Goal: Browse casually: Explore the website without a specific task or goal

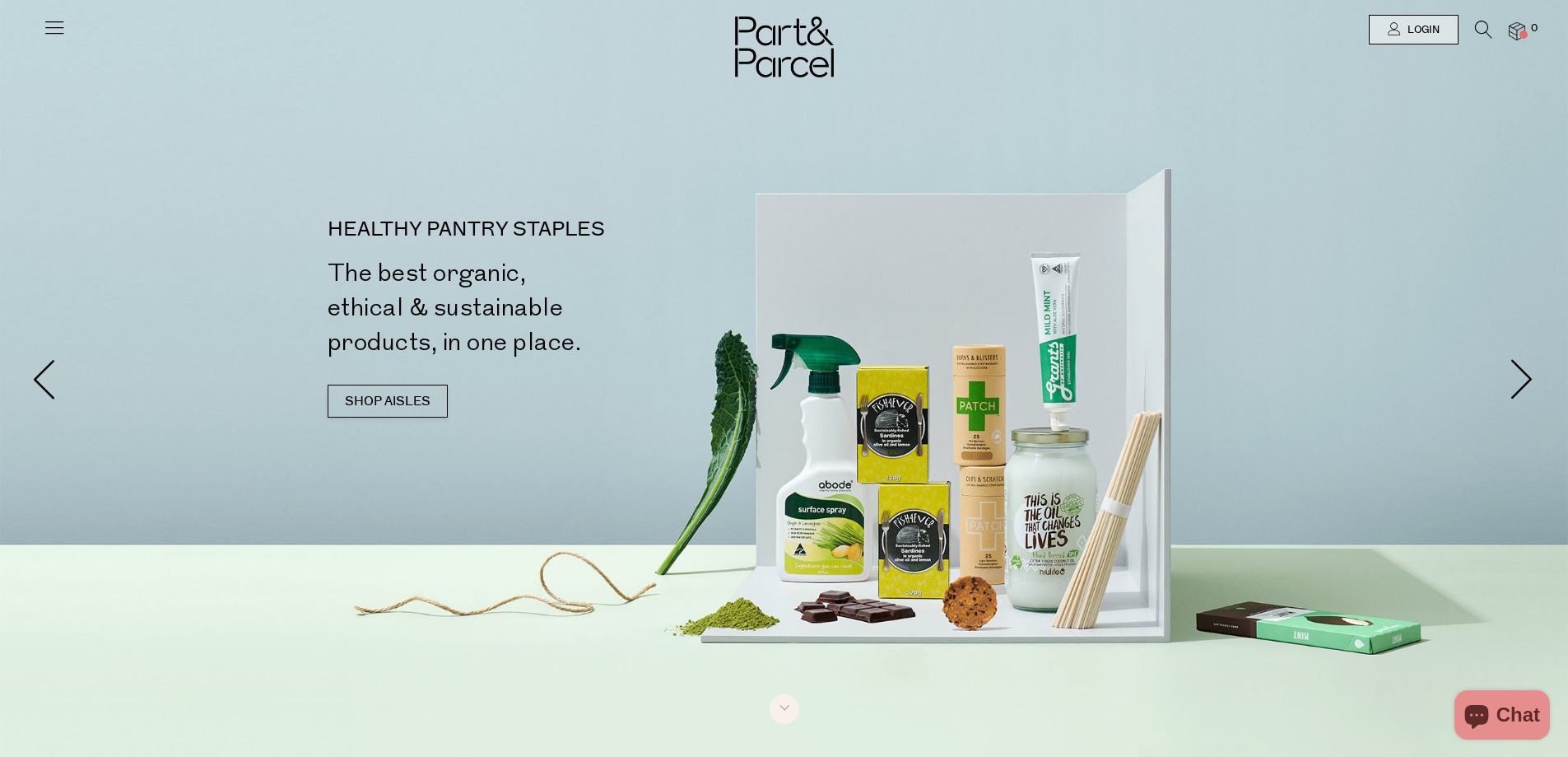
click at [65, 28] on icon at bounding box center [54, 27] width 23 height 23
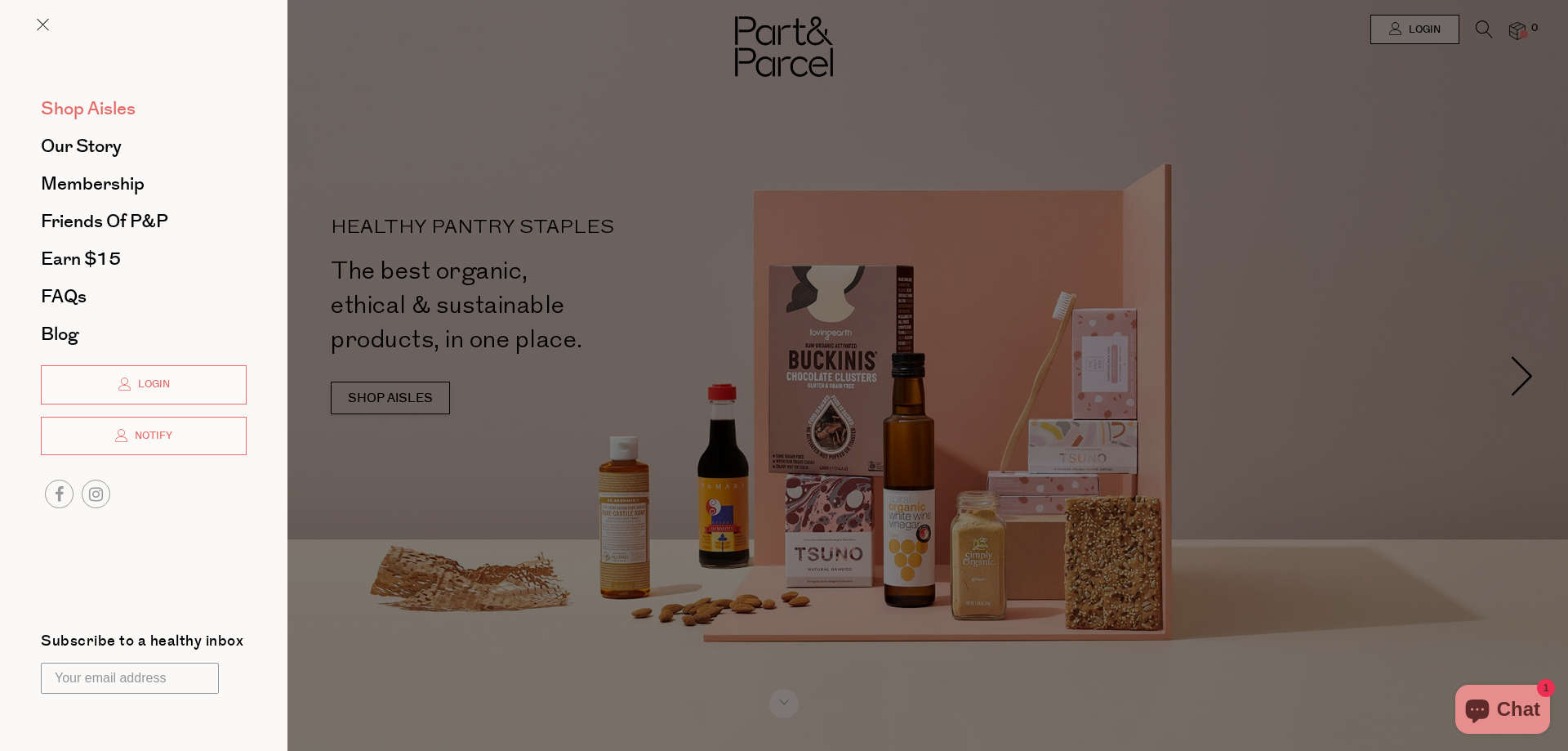
click at [111, 104] on span "Shop Aisles" at bounding box center [88, 109] width 95 height 27
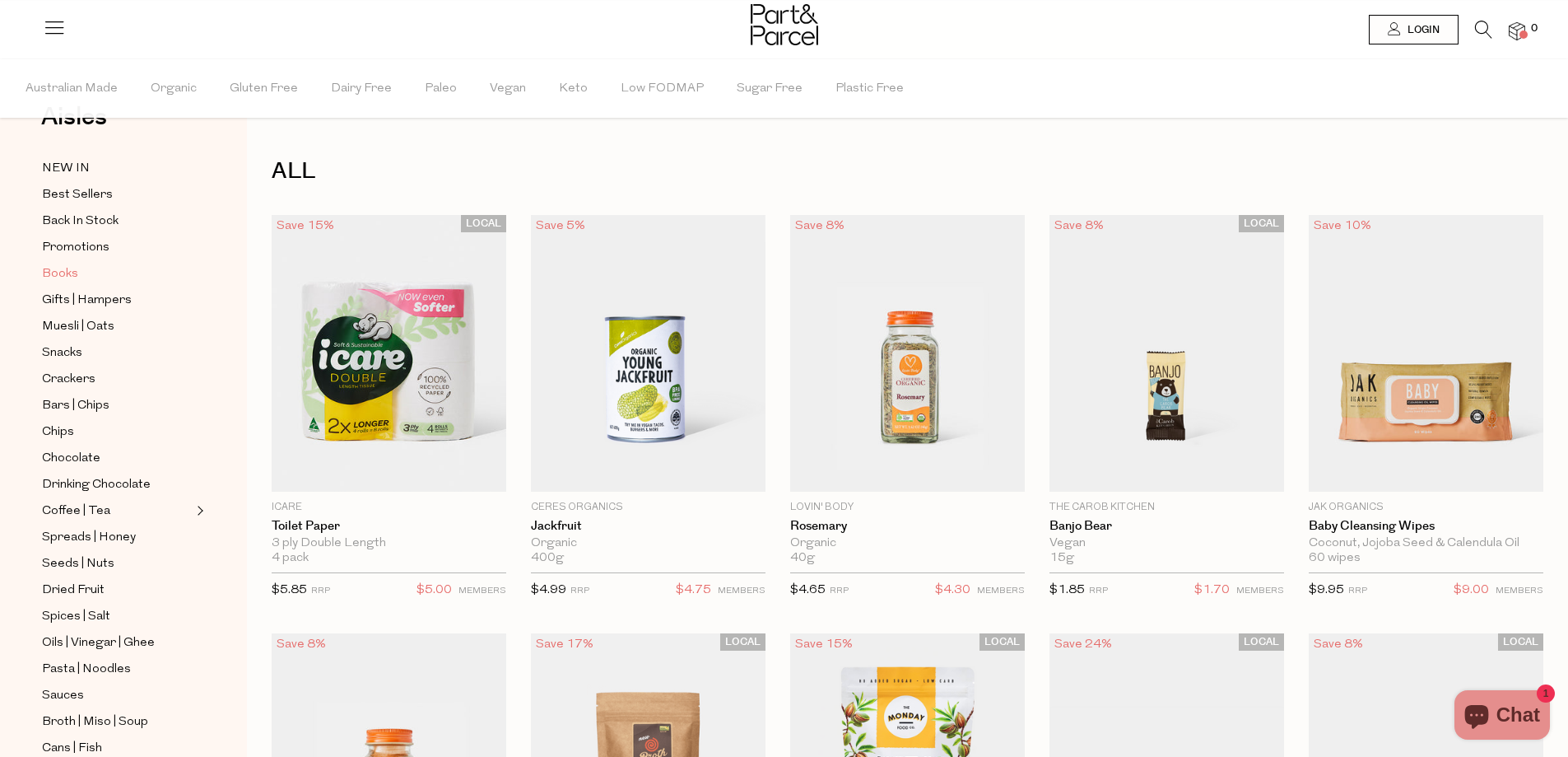
scroll to position [82, 0]
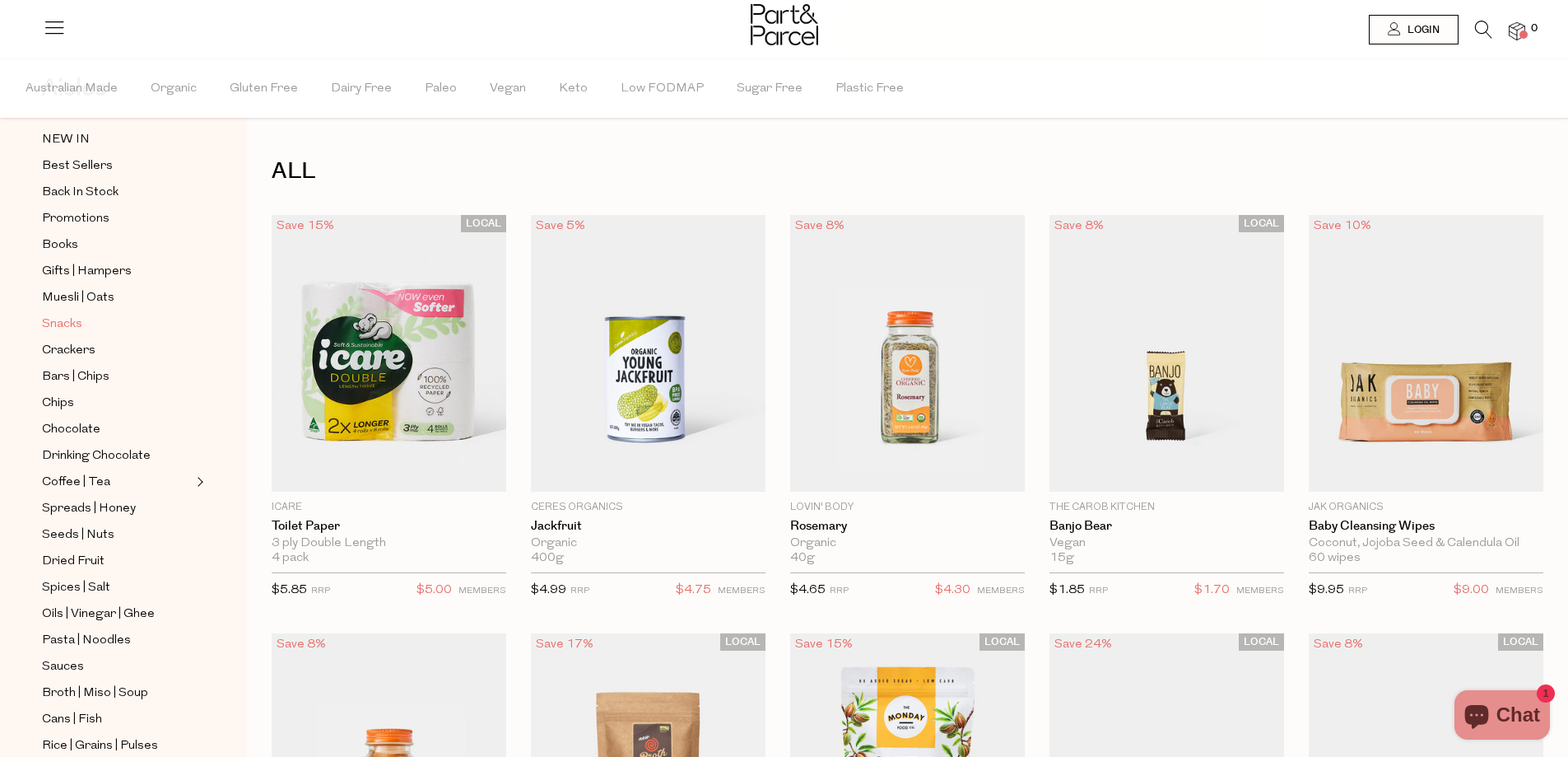
click at [61, 319] on span "Snacks" at bounding box center [62, 324] width 41 height 20
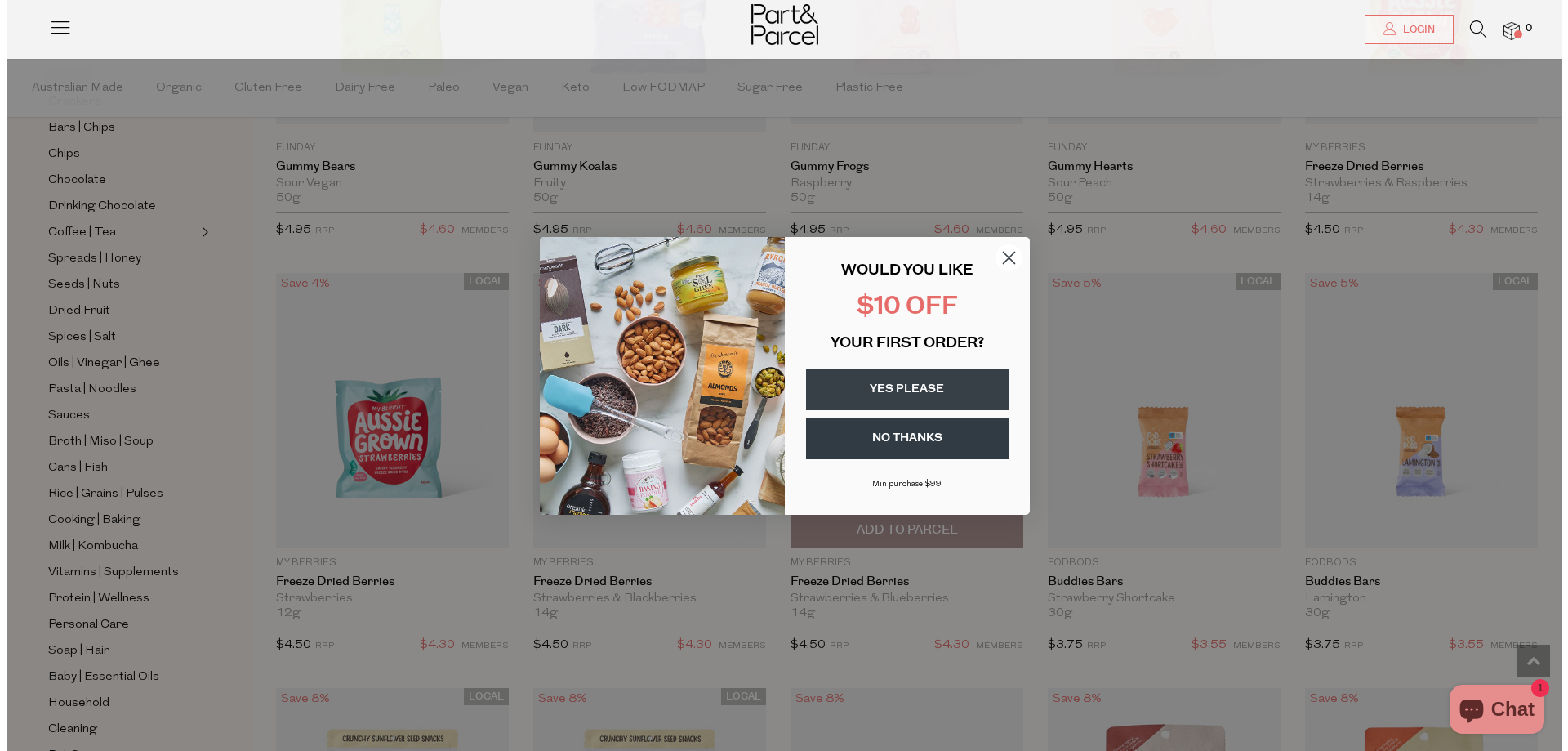
scroll to position [1642, 0]
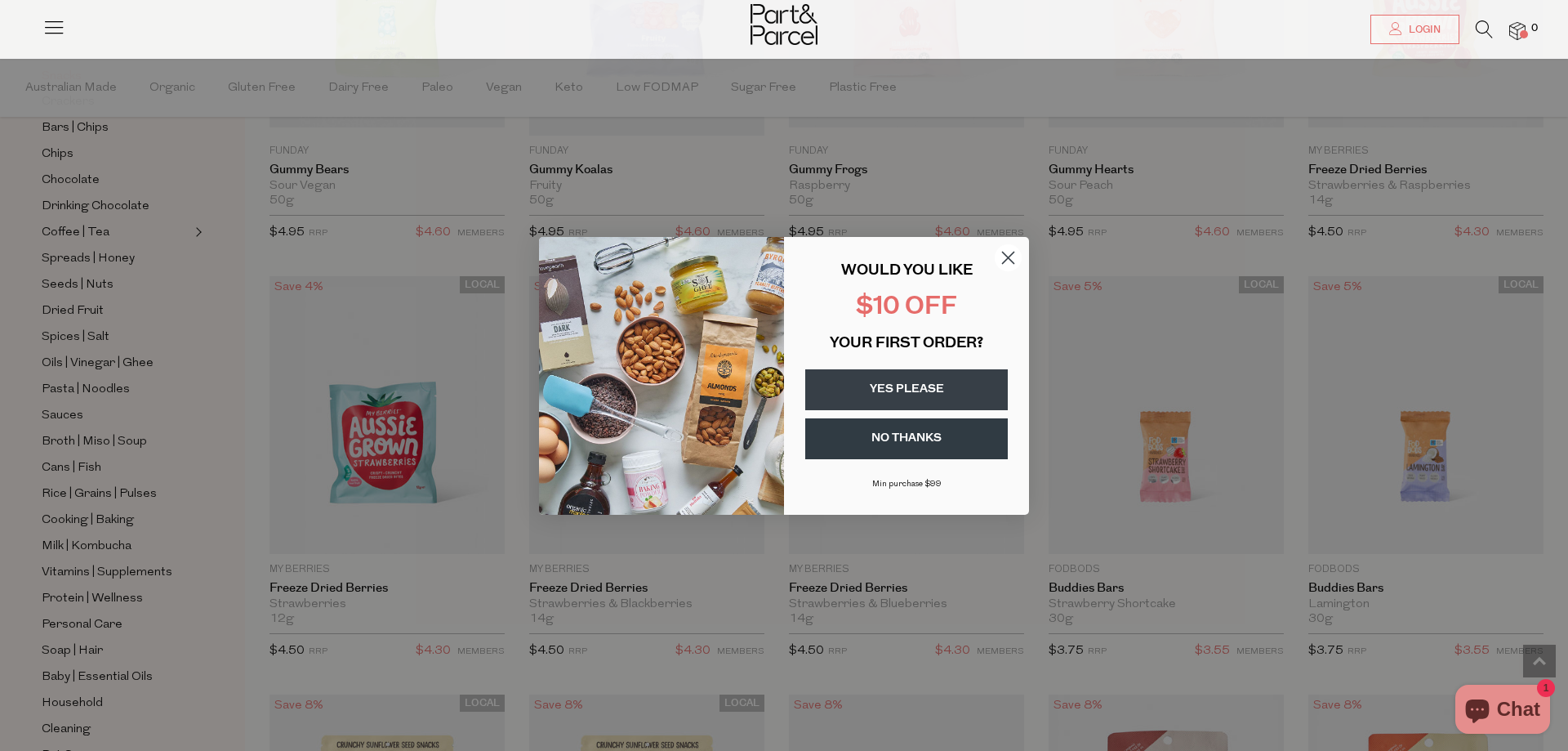
click at [1006, 255] on icon "Close dialog" at bounding box center [1008, 257] width 11 height 11
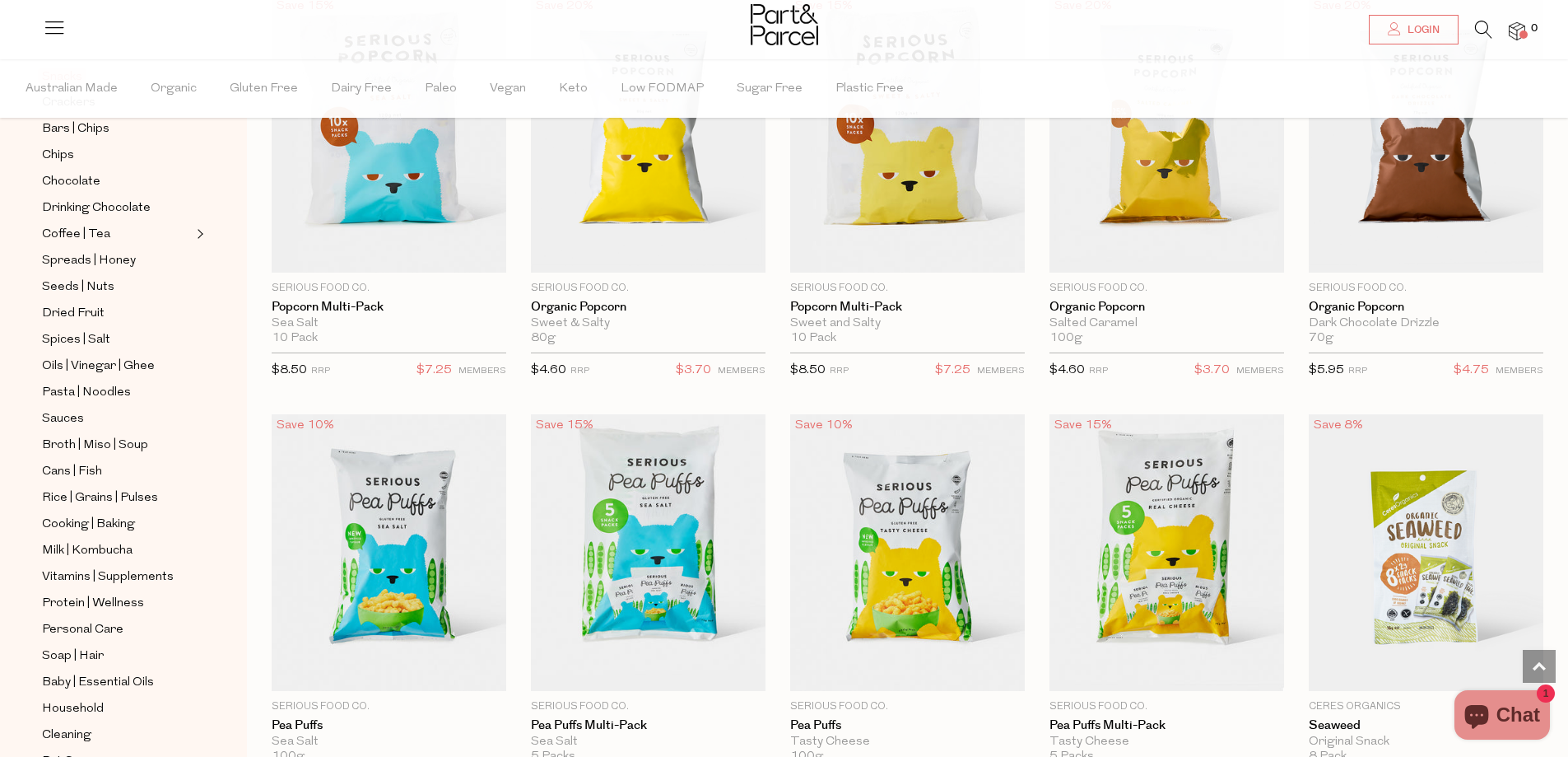
scroll to position [3624, 0]
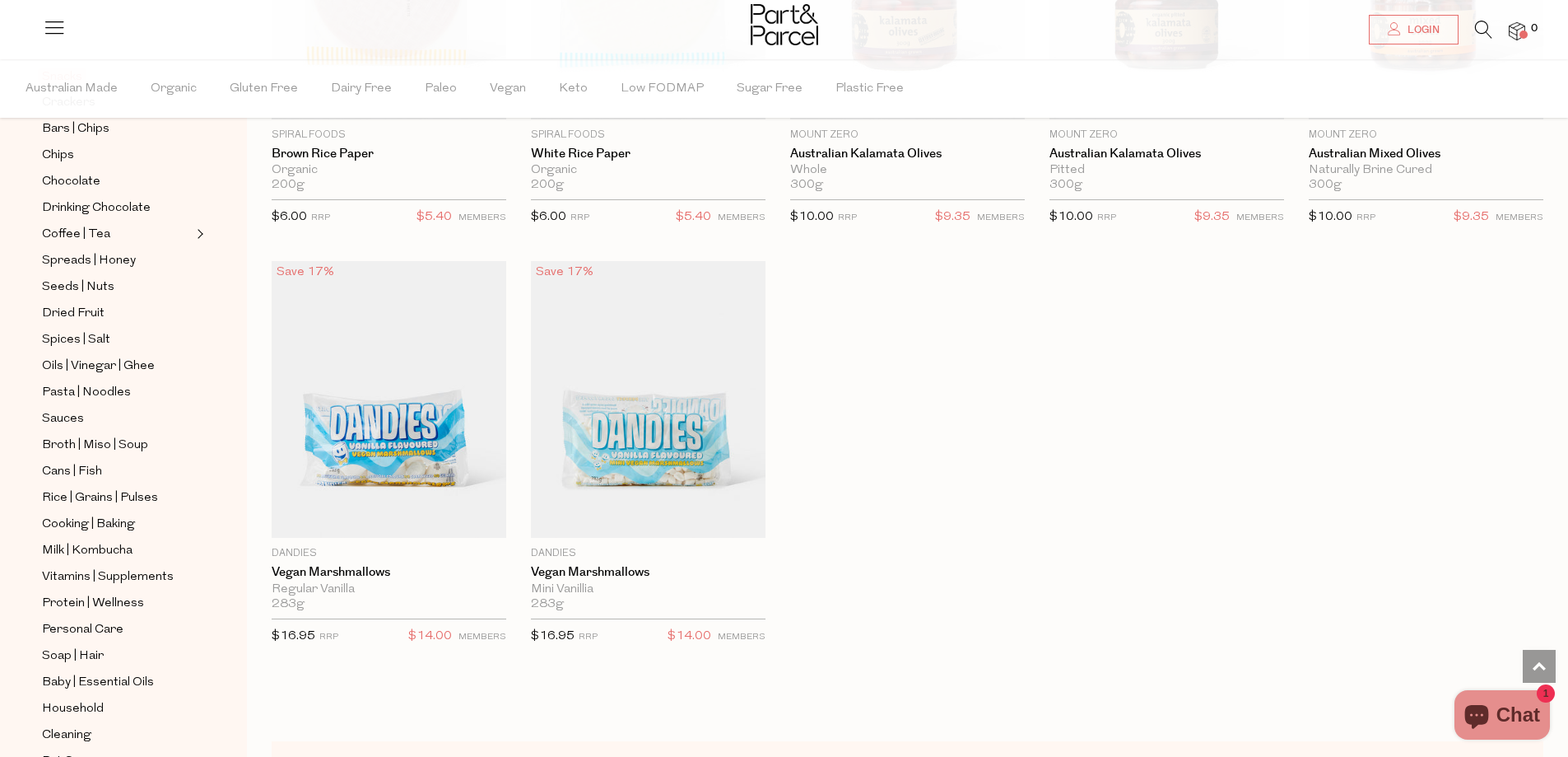
scroll to position [5435, 0]
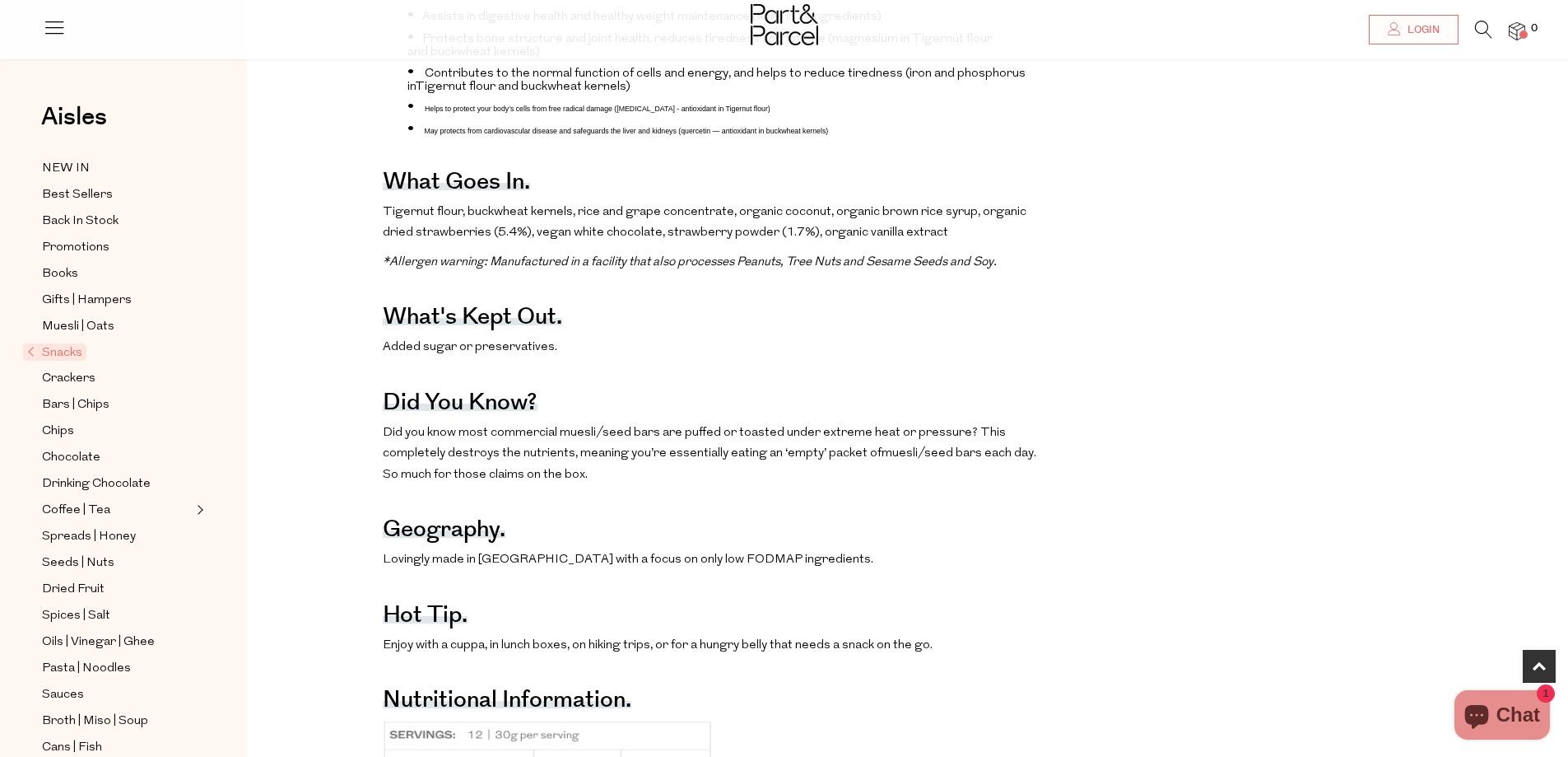
scroll to position [905, 0]
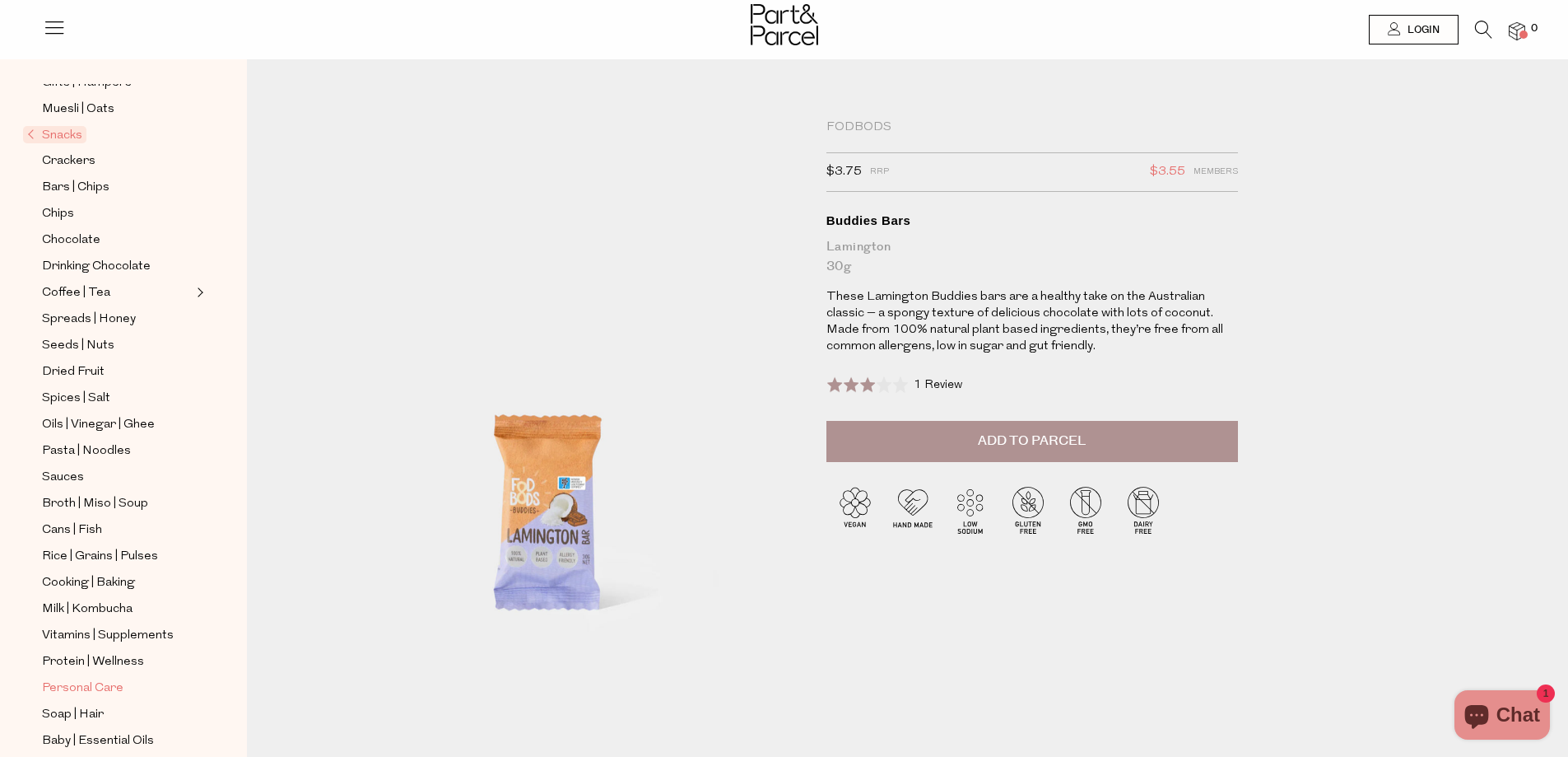
scroll to position [247, 0]
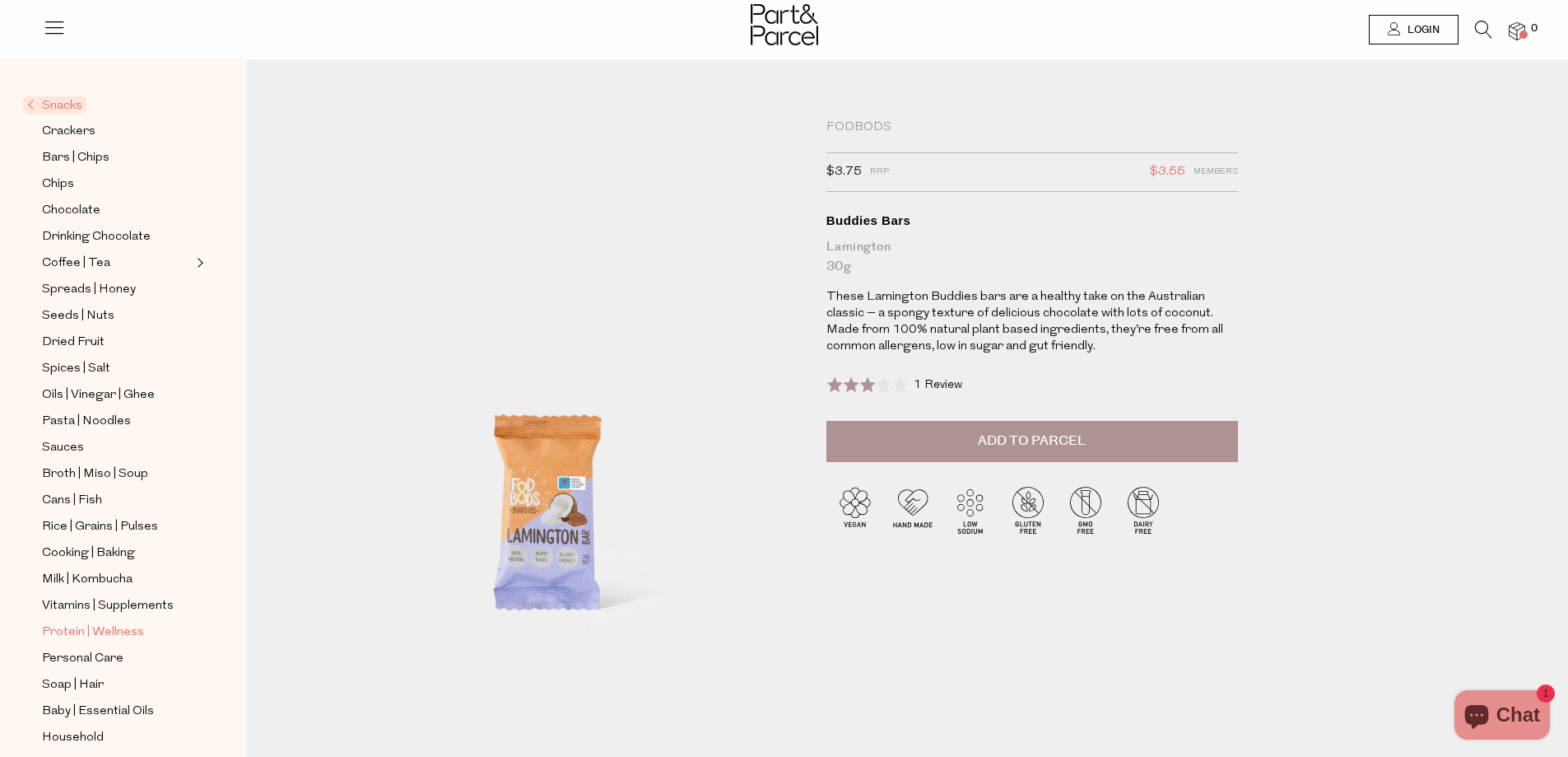
click at [79, 622] on span "Protein | Wellness" at bounding box center [93, 632] width 102 height 20
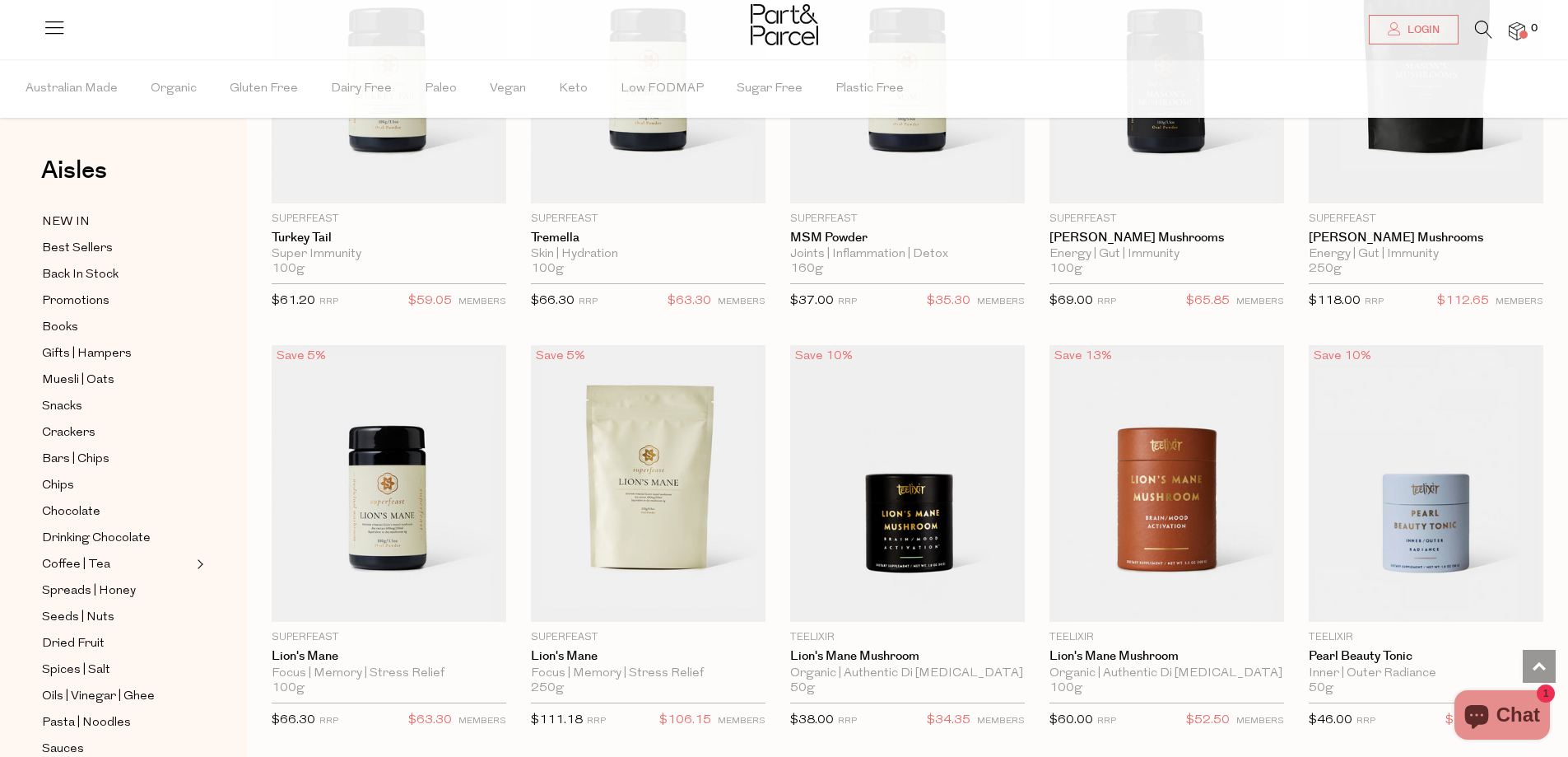
scroll to position [3294, 0]
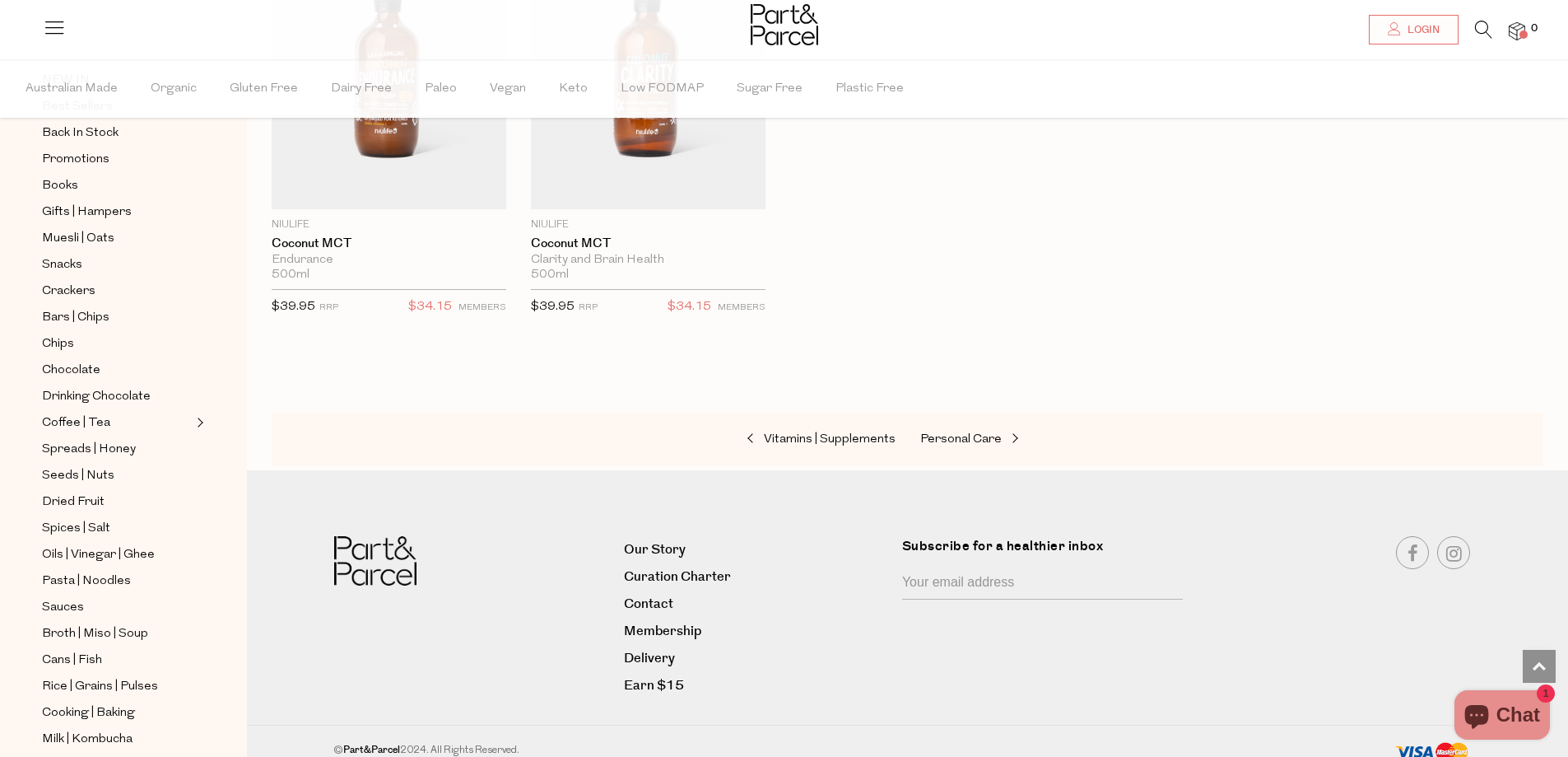
scroll to position [60, 0]
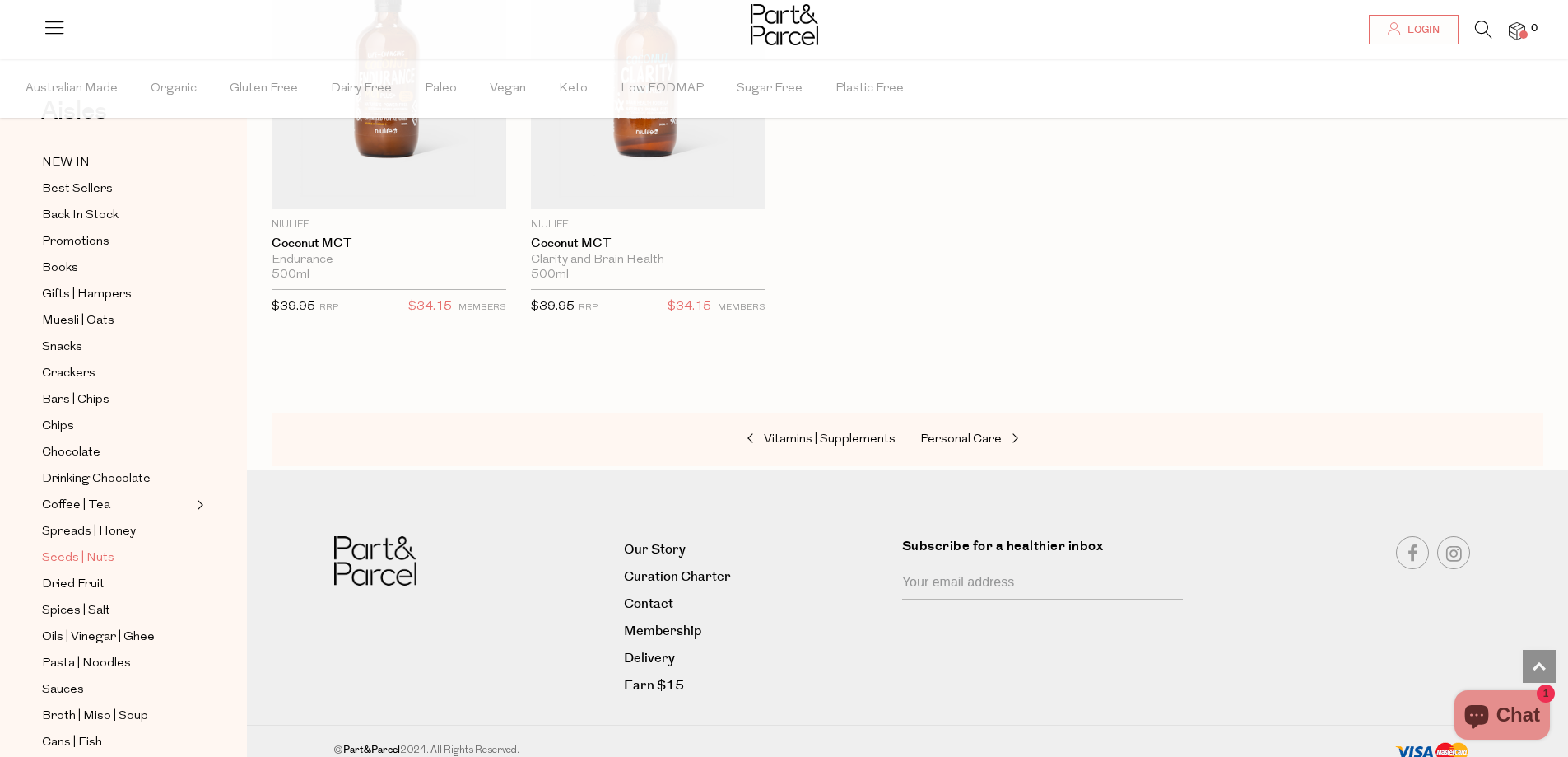
click at [86, 548] on span "Seeds | Nuts" at bounding box center [79, 558] width 72 height 20
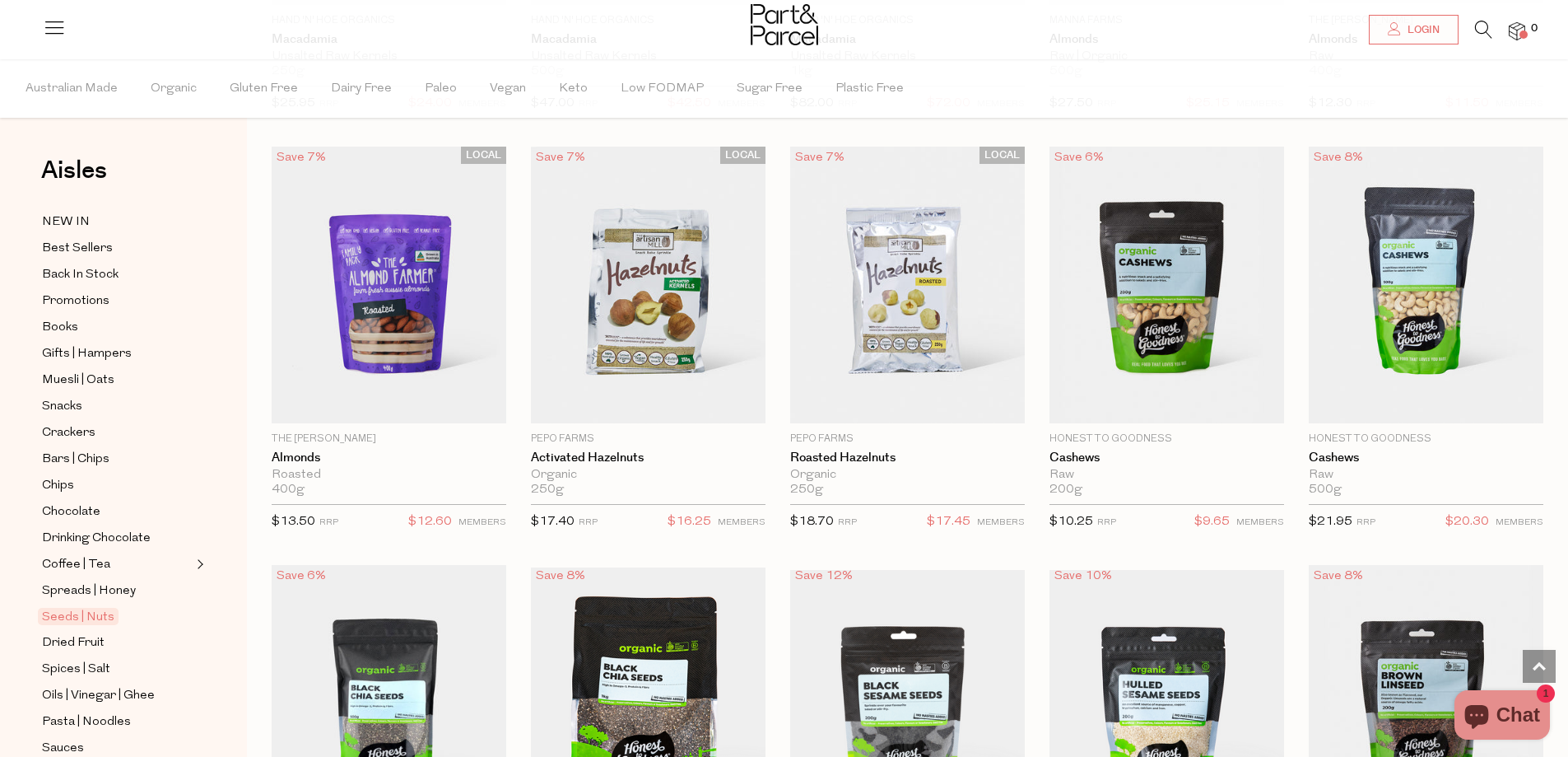
scroll to position [1565, 0]
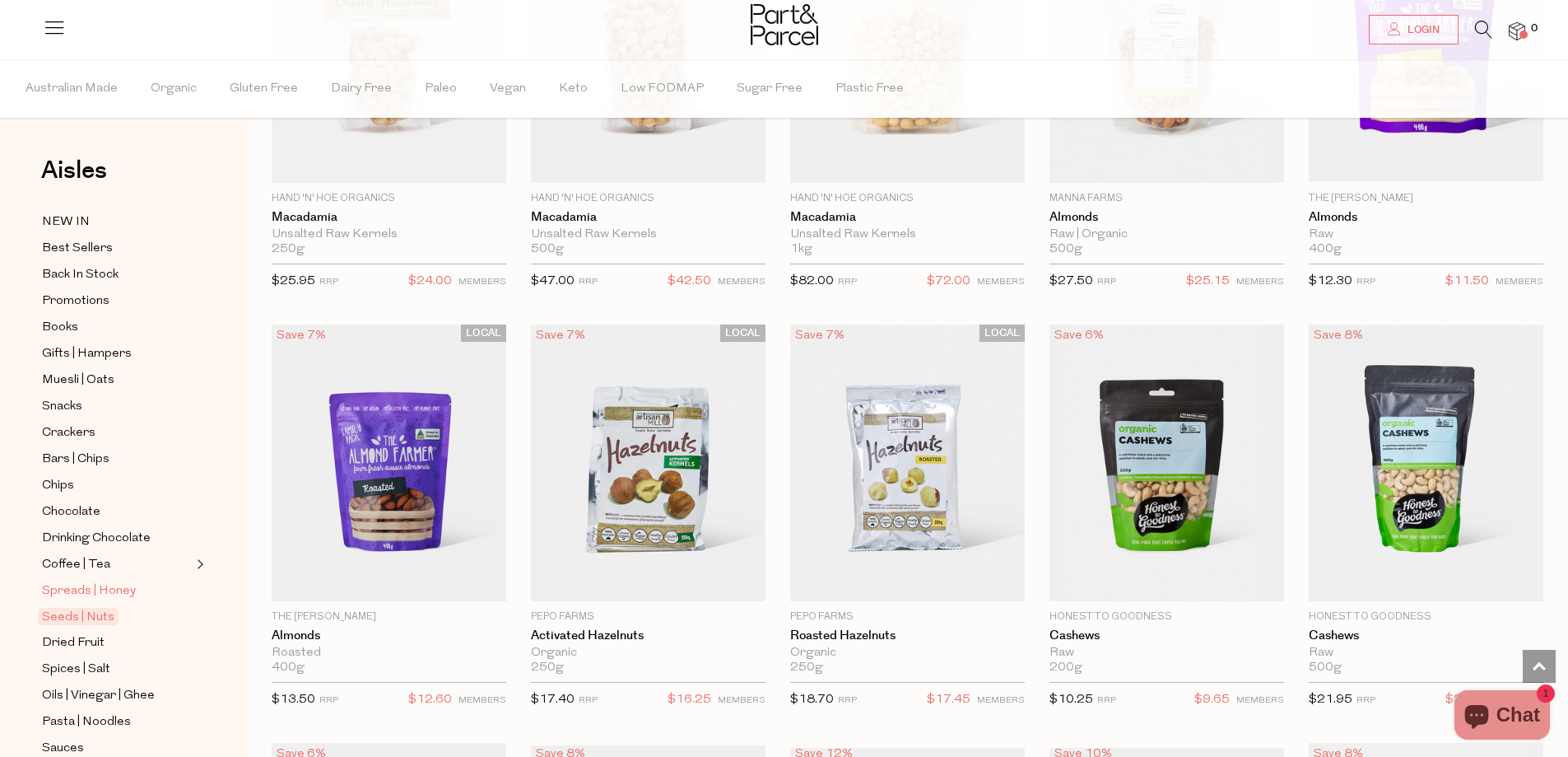
click at [92, 582] on span "Spreads | Honey" at bounding box center [89, 591] width 94 height 20
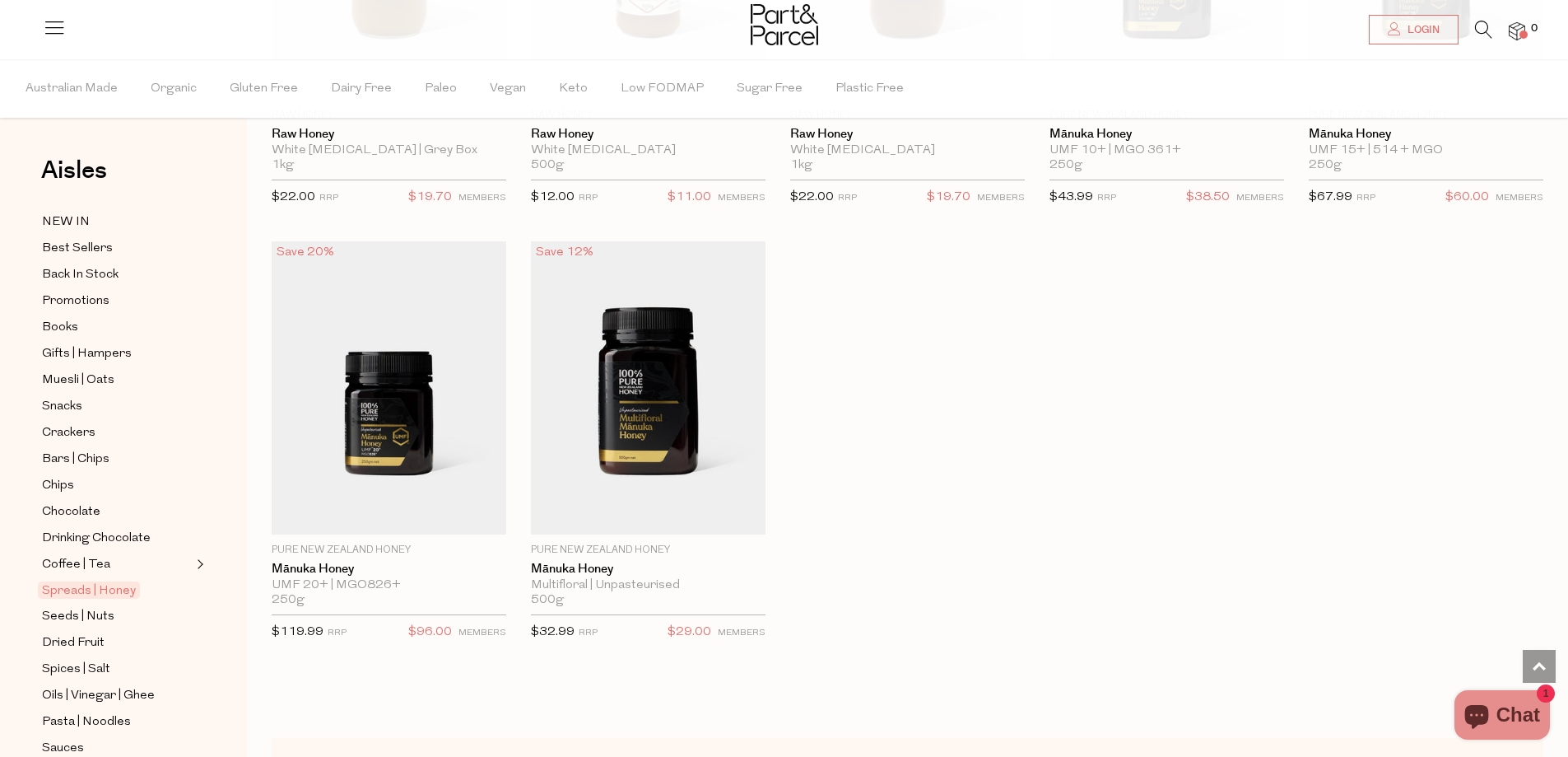
scroll to position [3788, 0]
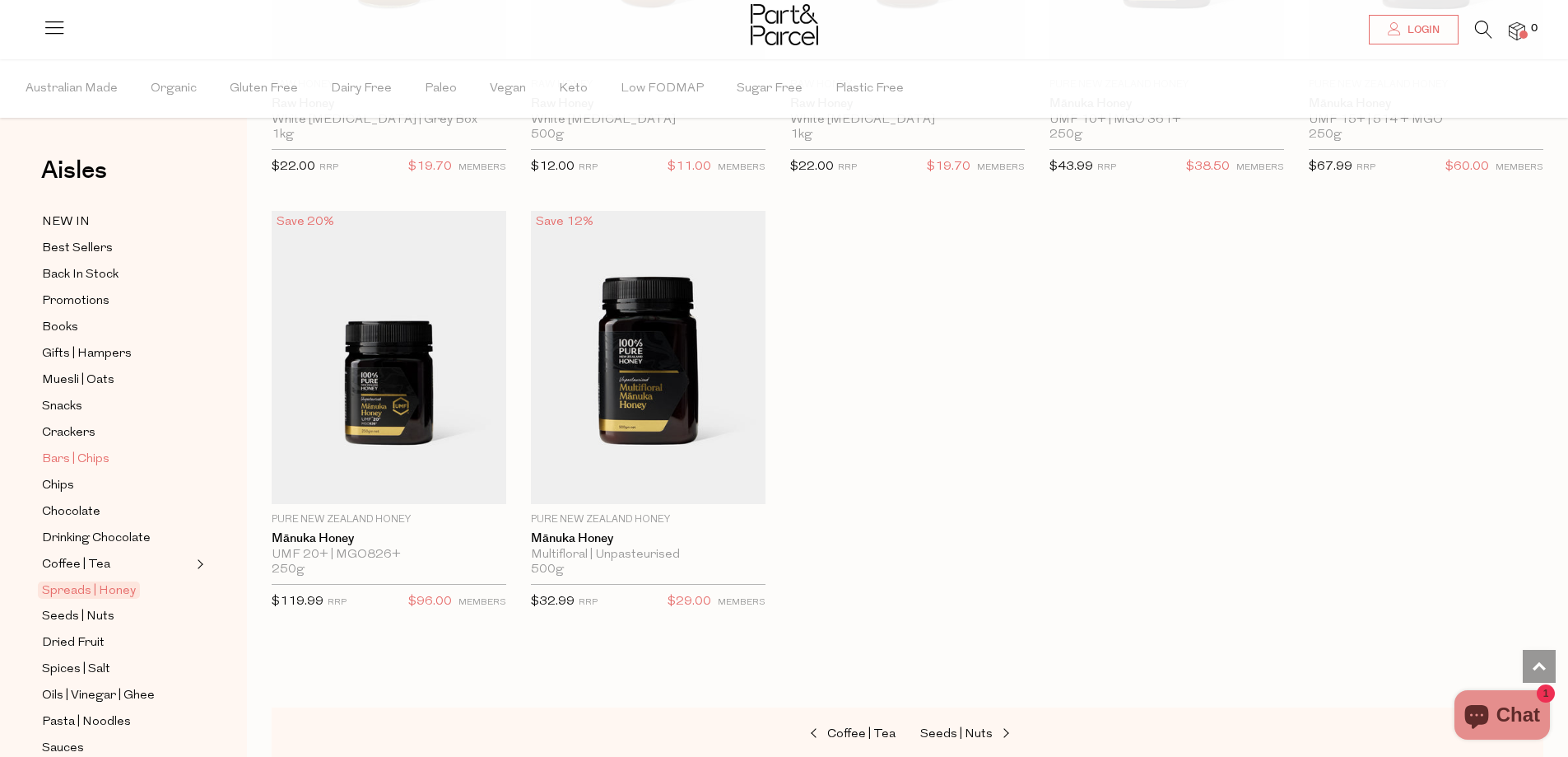
click at [89, 452] on span "Bars | Chips" at bounding box center [76, 459] width 67 height 20
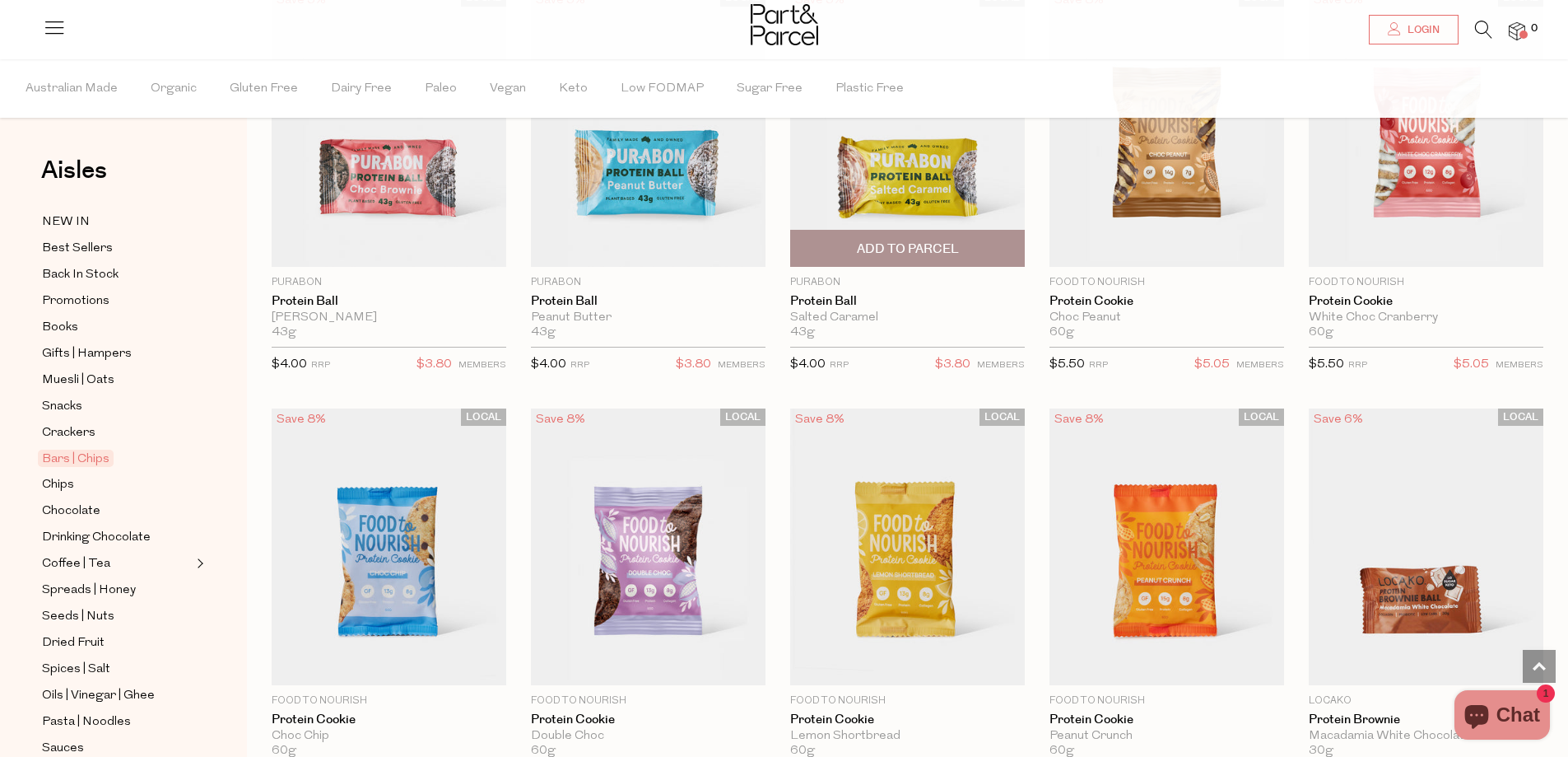
scroll to position [3541, 0]
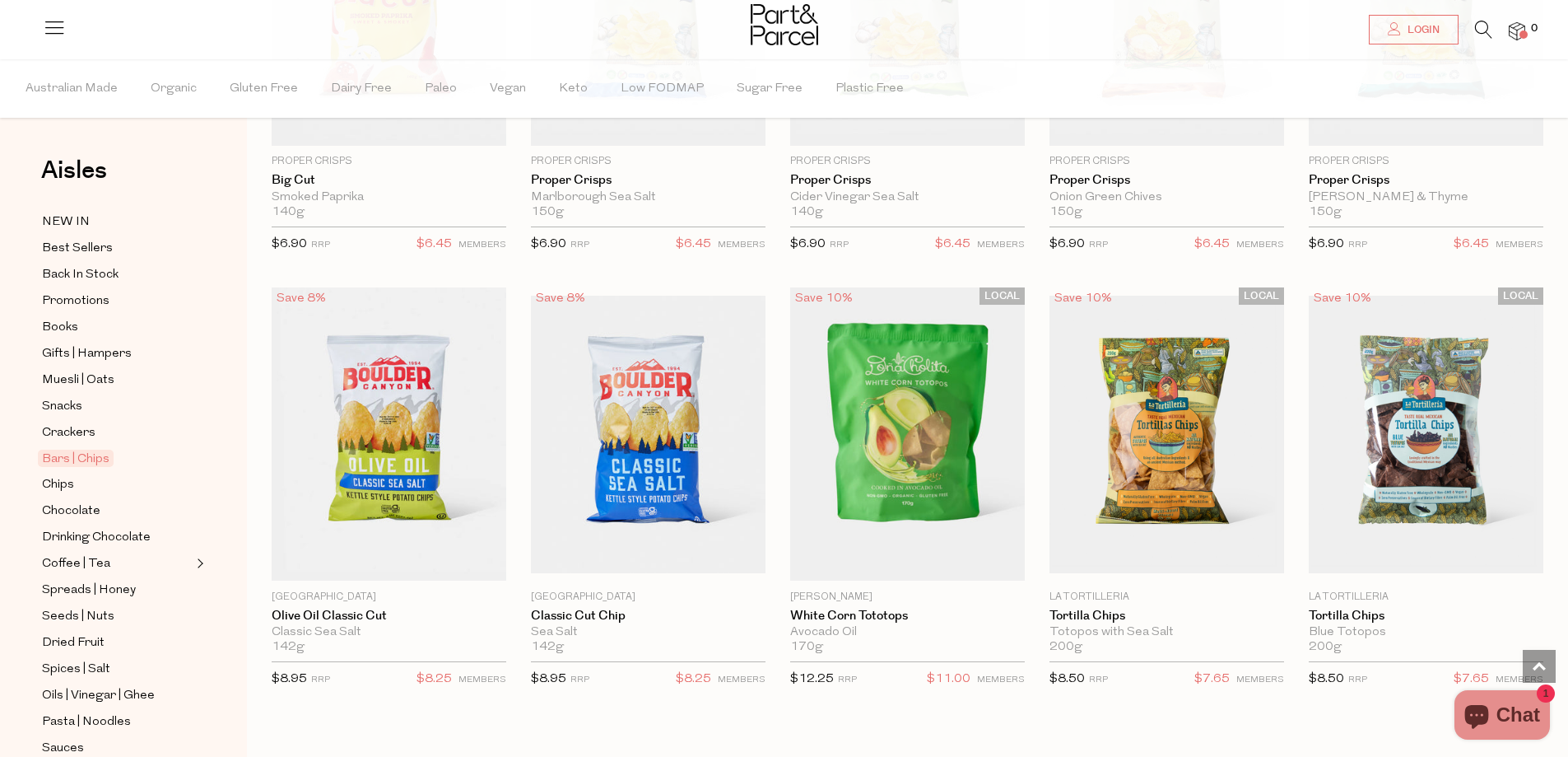
scroll to position [5809, 0]
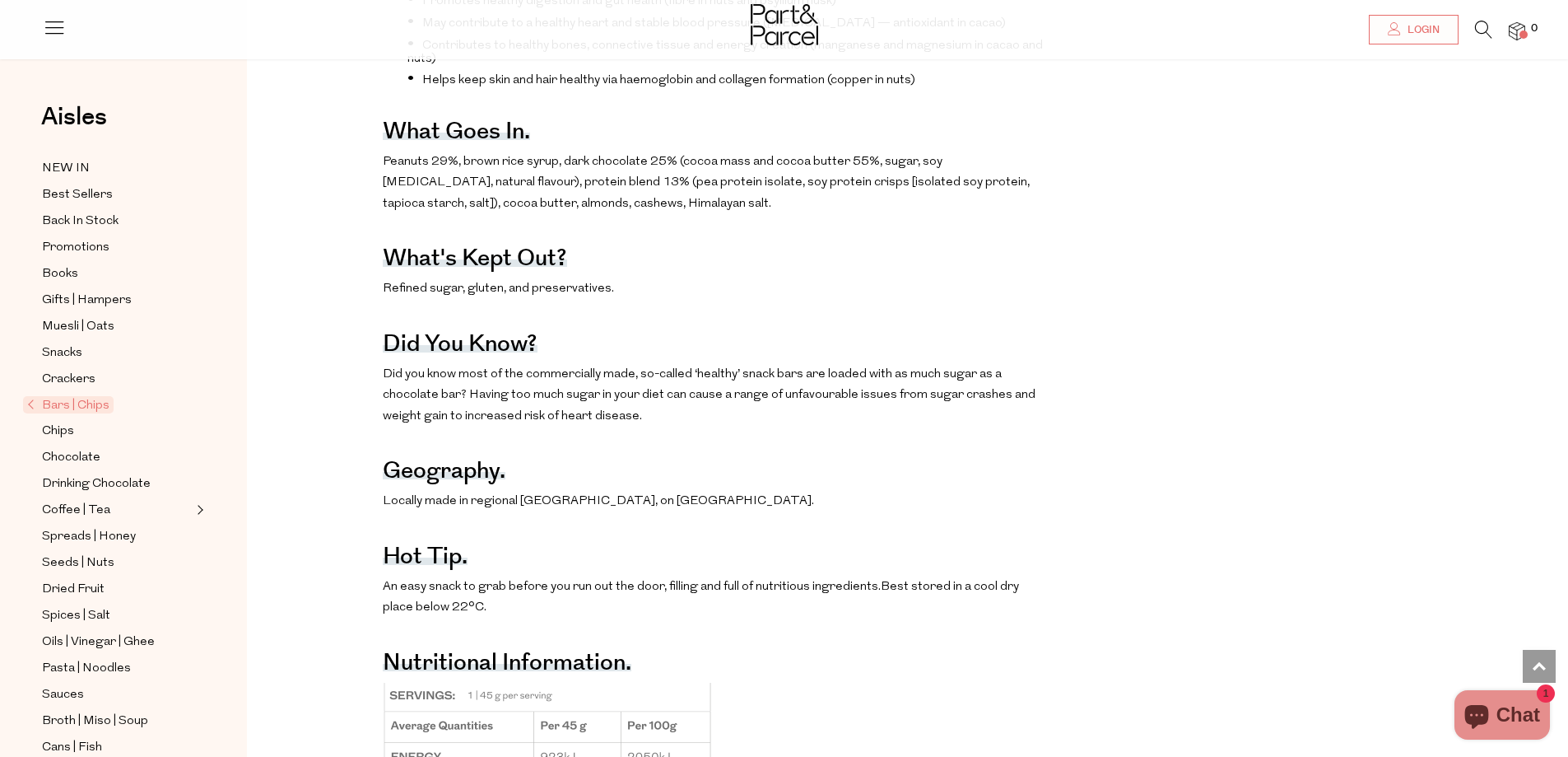
scroll to position [905, 0]
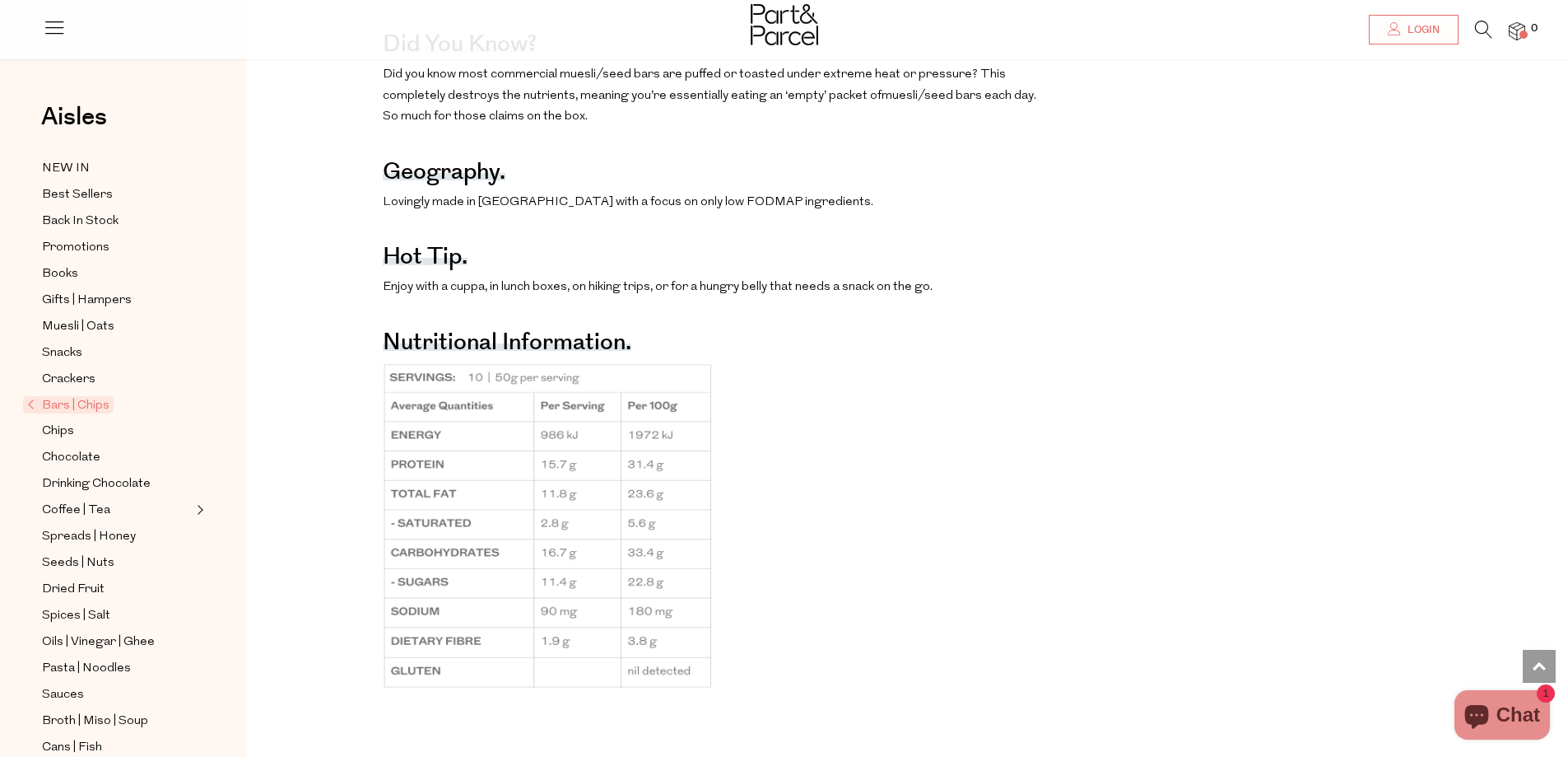
scroll to position [1235, 0]
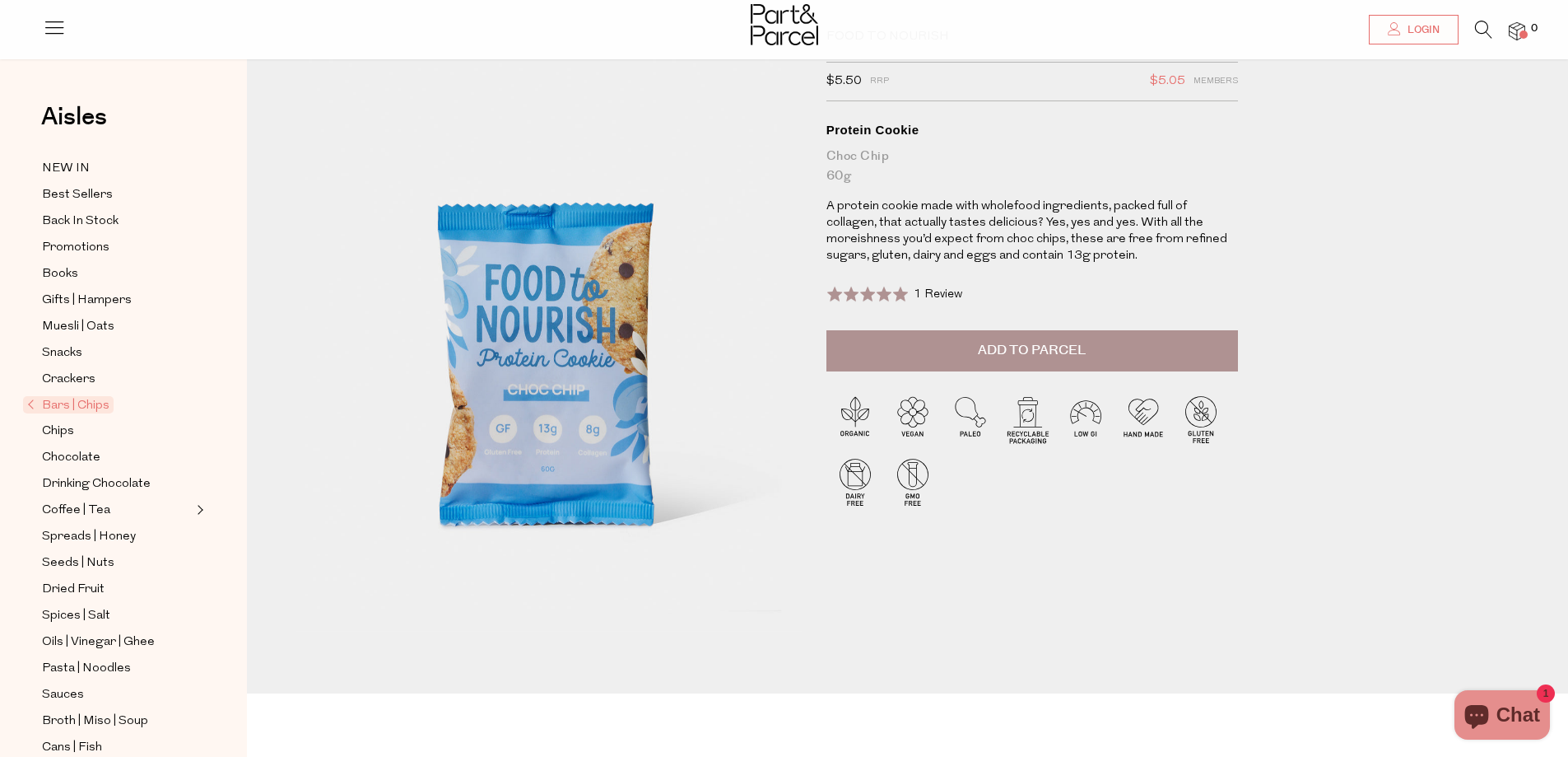
scroll to position [82, 0]
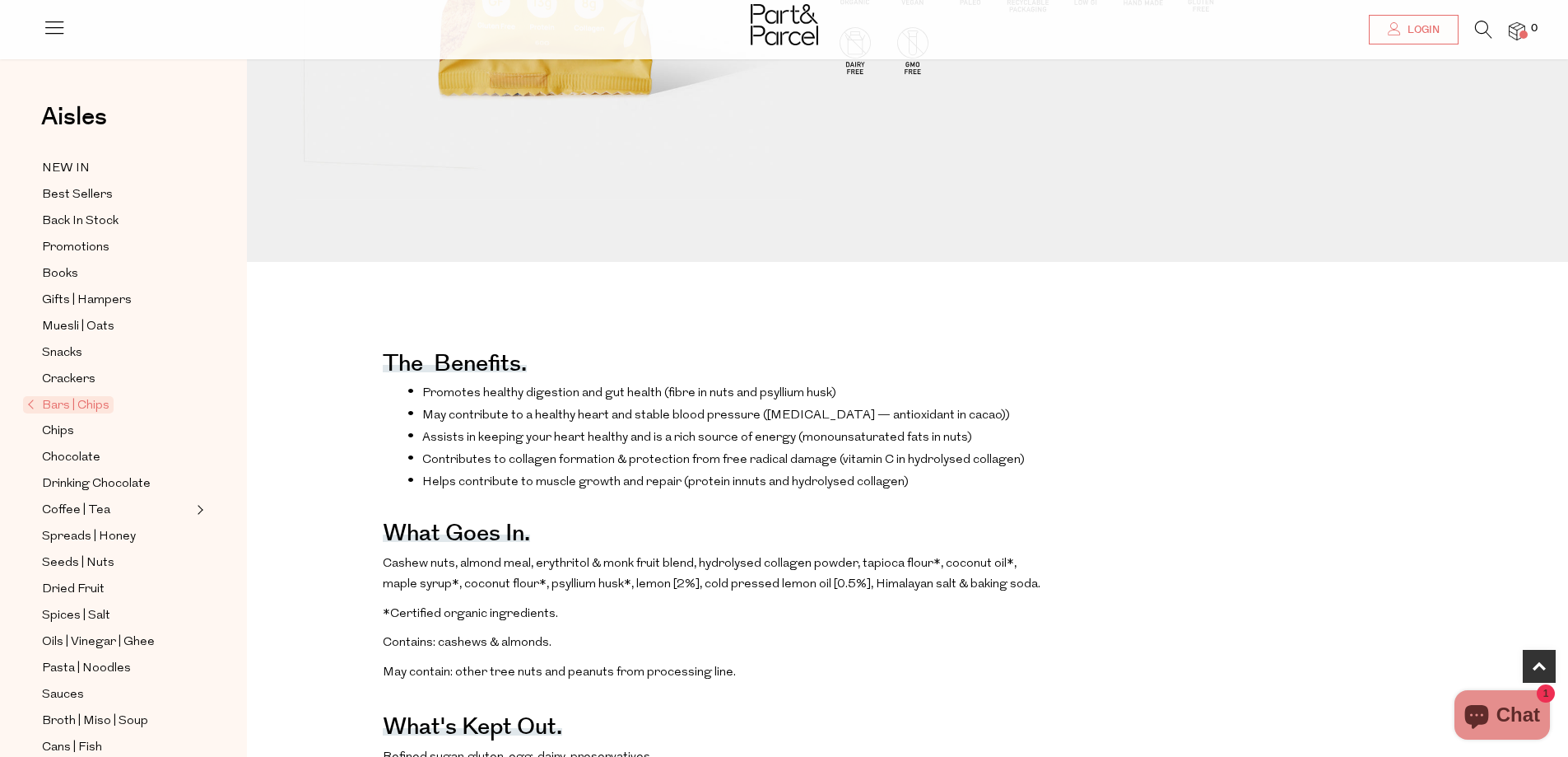
scroll to position [823, 0]
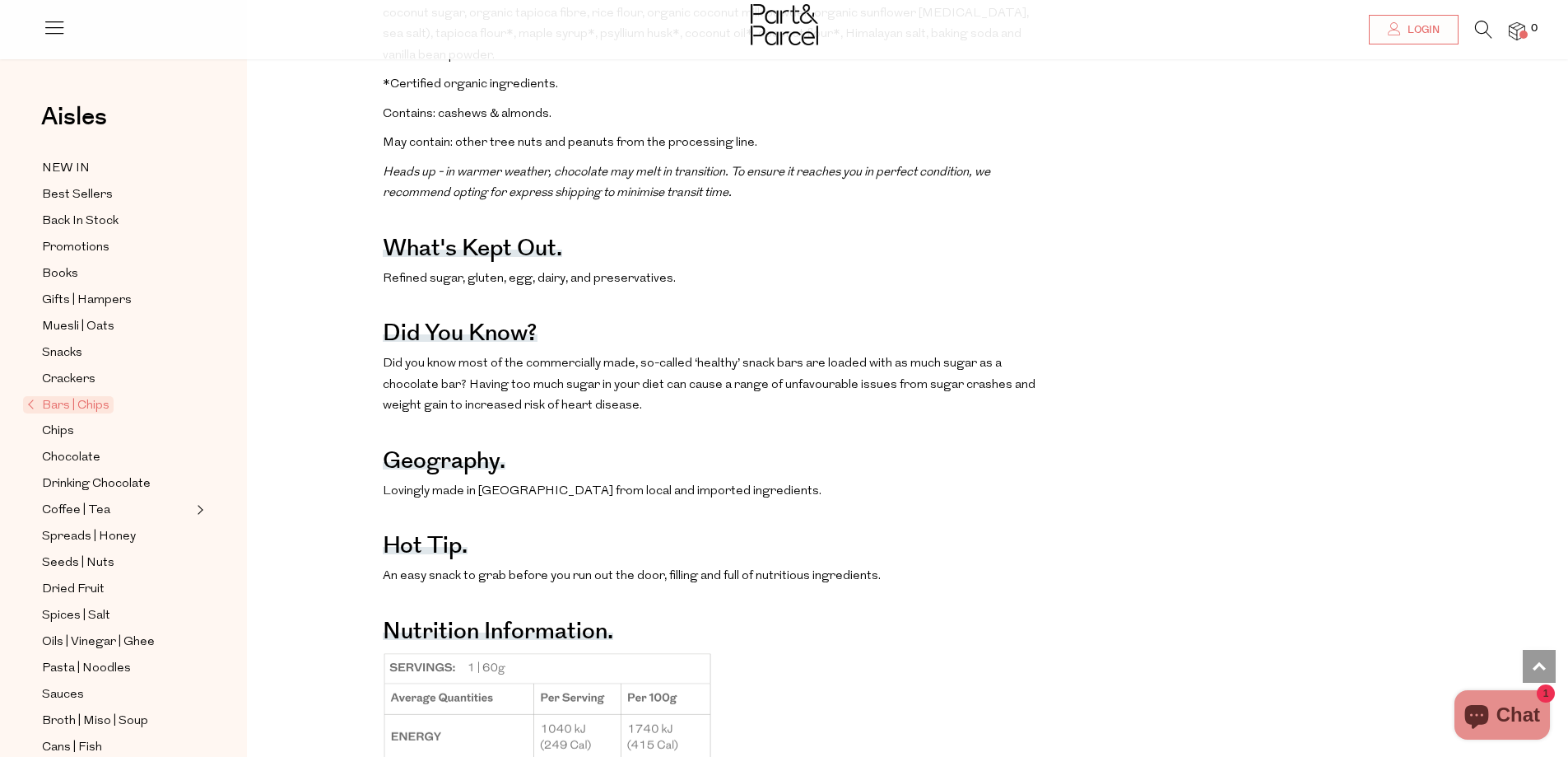
scroll to position [823, 0]
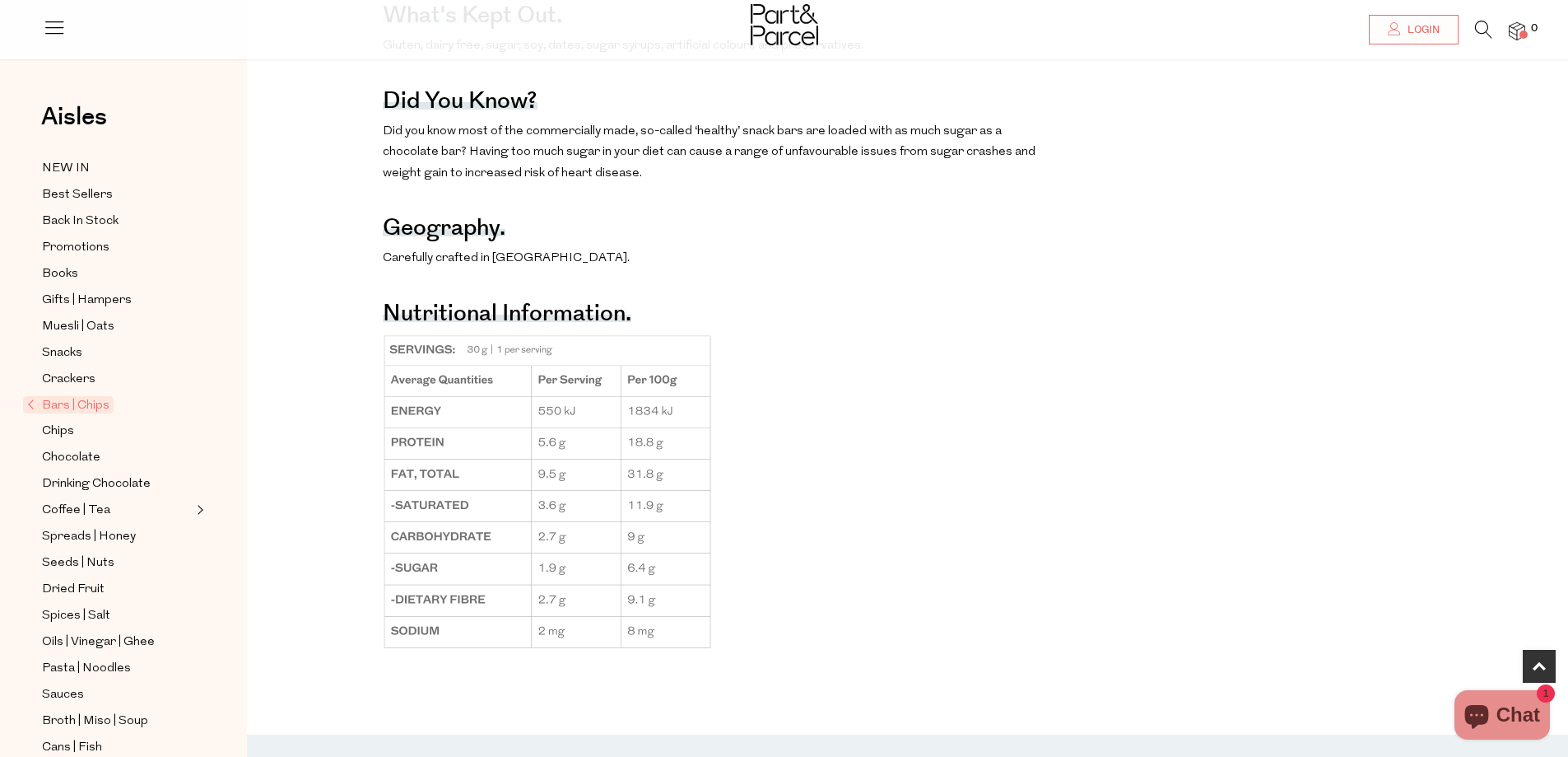
scroll to position [1153, 0]
